Goal: Task Accomplishment & Management: Manage account settings

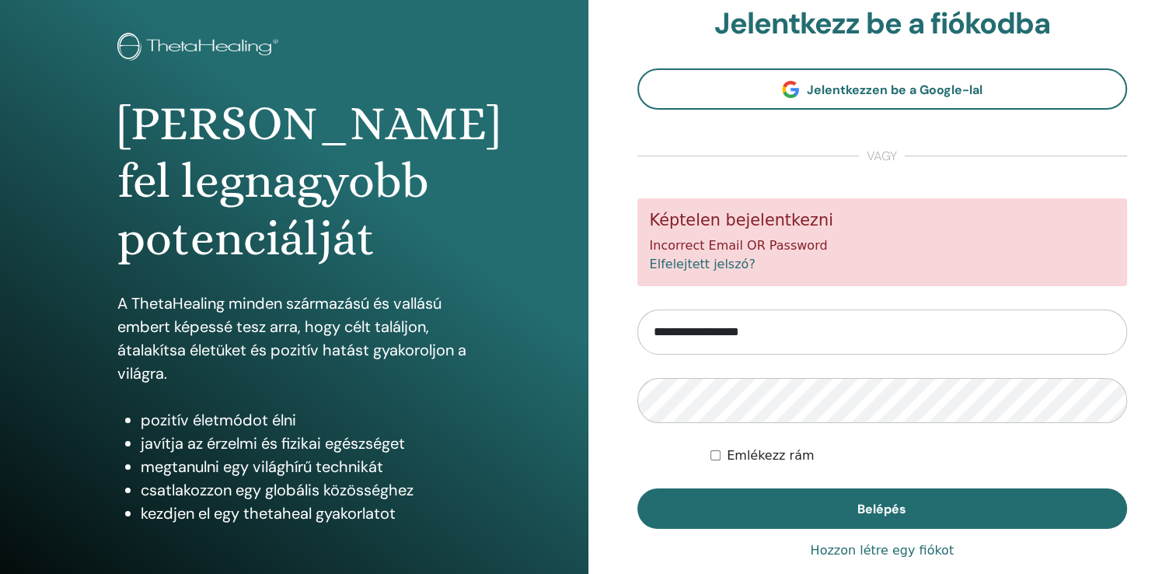
scroll to position [172, 0]
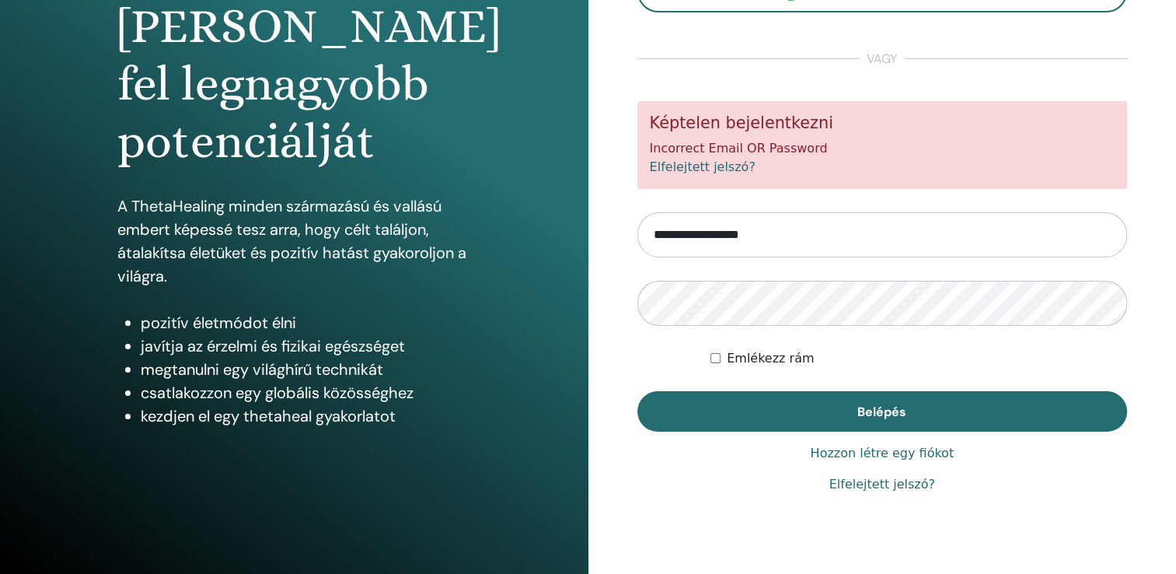
click at [863, 486] on link "Elfelejtett jelszó?" at bounding box center [882, 484] width 106 height 19
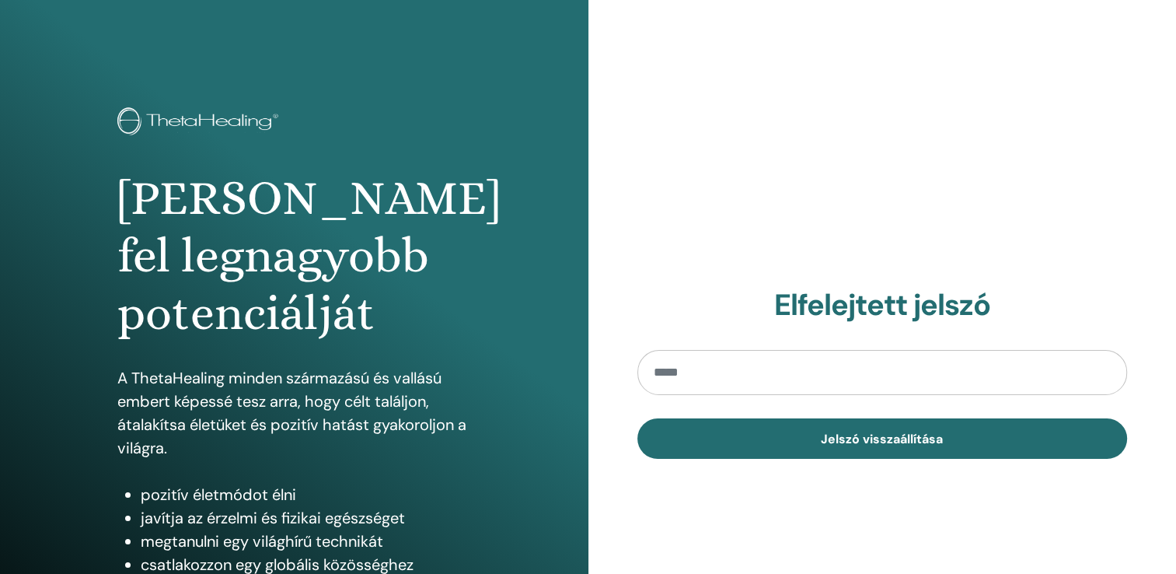
click at [762, 373] on input "email" at bounding box center [882, 372] width 490 height 45
type input "**********"
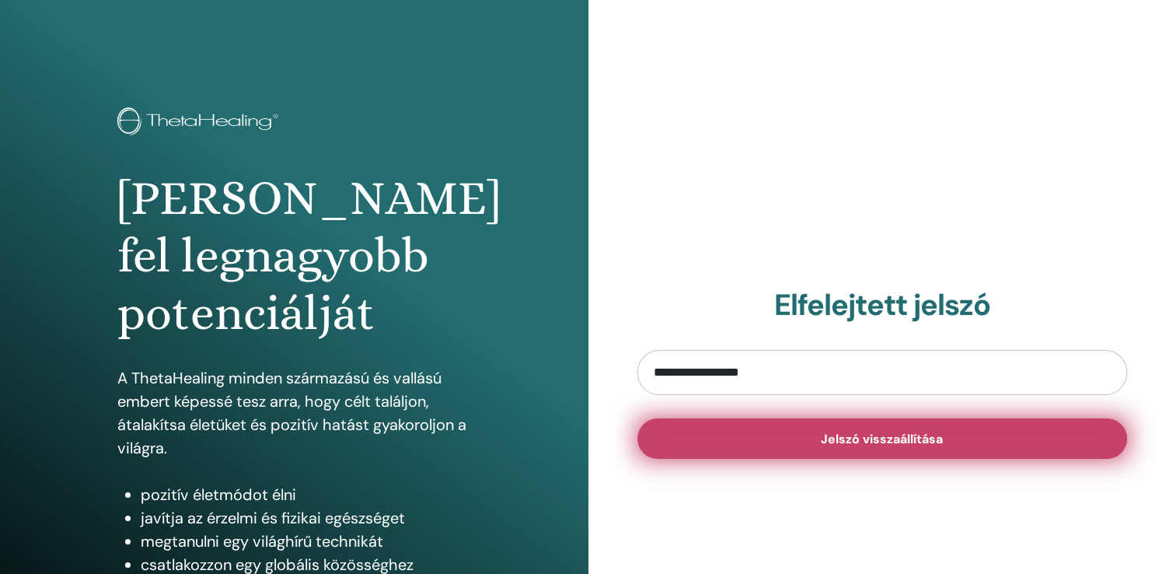
click at [807, 443] on button "Jelszó visszaállítása" at bounding box center [882, 438] width 490 height 40
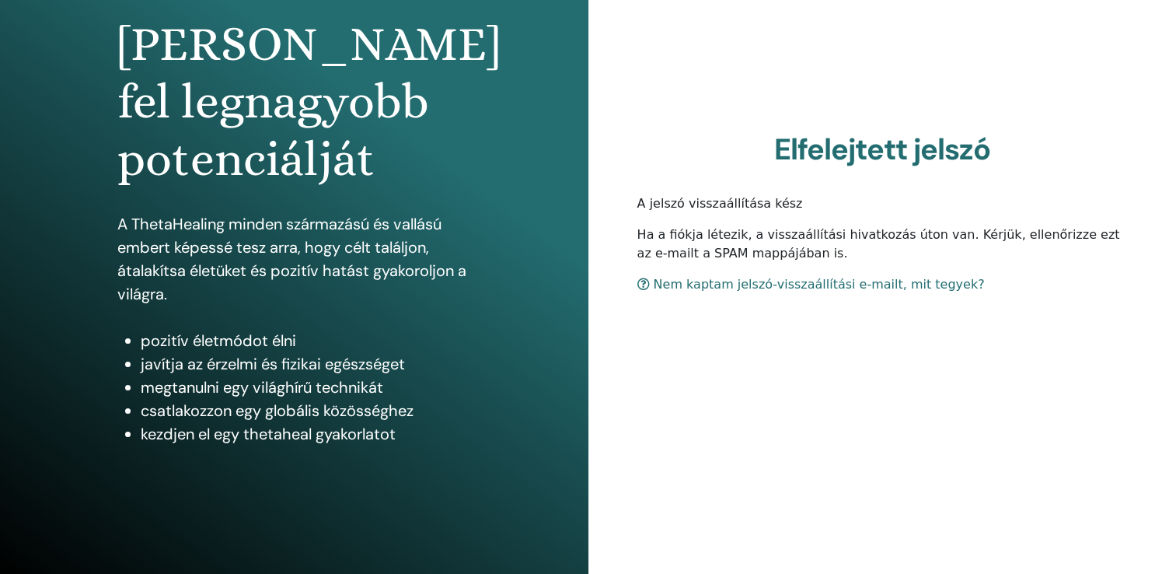
scroll to position [155, 0]
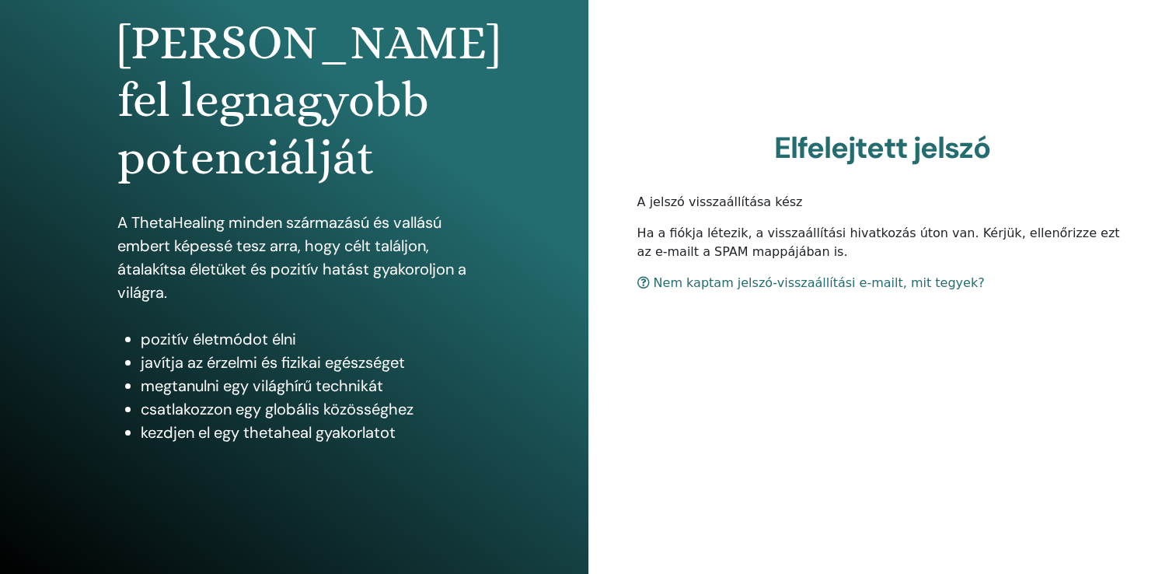
click at [808, 279] on link "Nem kaptam jelszó-visszaállítási e-mailt, mit tegyek?" at bounding box center [810, 282] width 347 height 15
